Goal: Task Accomplishment & Management: Manage account settings

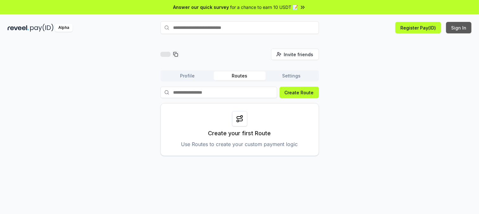
click at [450, 29] on button "Sign In" at bounding box center [458, 27] width 25 height 11
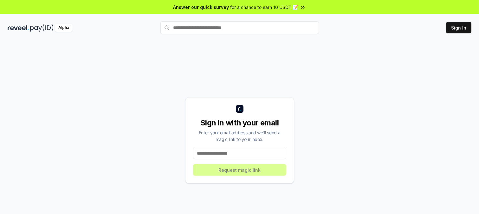
click at [212, 156] on input at bounding box center [239, 152] width 93 height 11
click at [209, 159] on input at bounding box center [239, 152] width 93 height 11
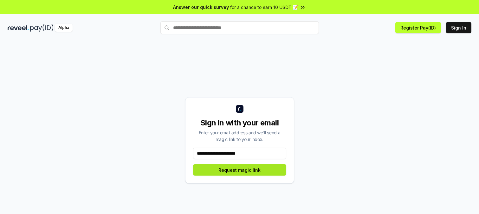
type input "**********"
click at [224, 175] on button "Request magic link" at bounding box center [239, 169] width 93 height 11
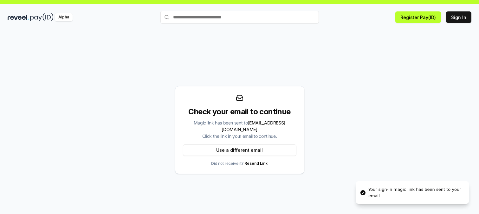
scroll to position [20, 0]
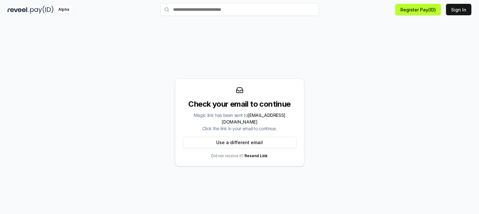
click at [323, 111] on div "Check your email to continue Magic link has been sent to [EMAIL_ADDRESS][DOMAIN…" at bounding box center [240, 121] width 464 height 183
click at [249, 99] on div "Check your email to continue" at bounding box center [240, 104] width 114 height 10
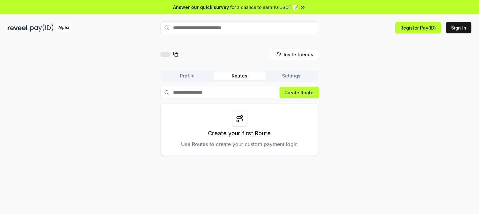
scroll to position [20, 0]
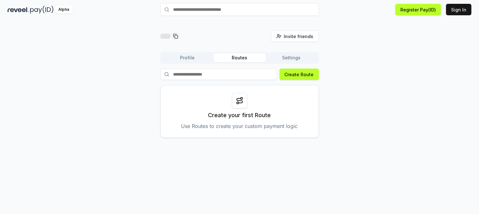
click at [242, 121] on div "Create your first Route Use Routes to create your custom payment logic" at bounding box center [239, 111] width 159 height 53
click at [237, 104] on icon at bounding box center [240, 101] width 8 height 8
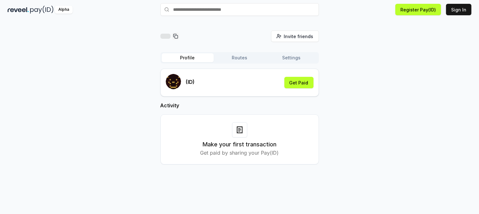
click at [189, 59] on button "Profile" at bounding box center [188, 57] width 52 height 9
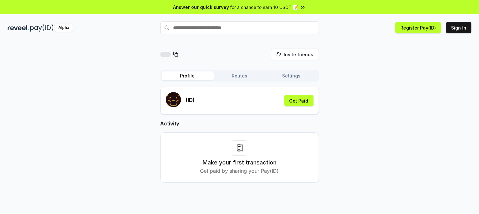
click at [176, 80] on button "Profile" at bounding box center [188, 75] width 52 height 9
click at [173, 80] on button "Profile" at bounding box center [188, 75] width 52 height 9
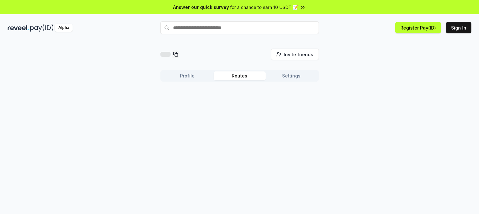
click at [236, 80] on button "Routes" at bounding box center [240, 75] width 52 height 9
click at [188, 80] on button "Profile" at bounding box center [188, 75] width 52 height 9
